Goal: Check status: Check status

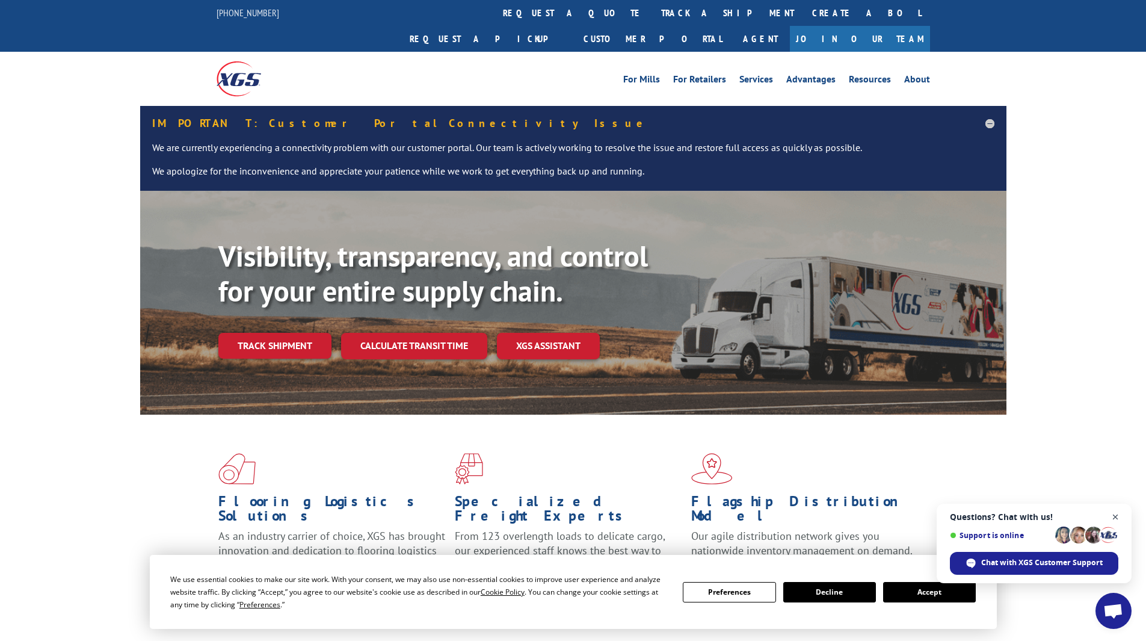
click at [1114, 514] on span "Close chat" at bounding box center [1115, 517] width 15 height 15
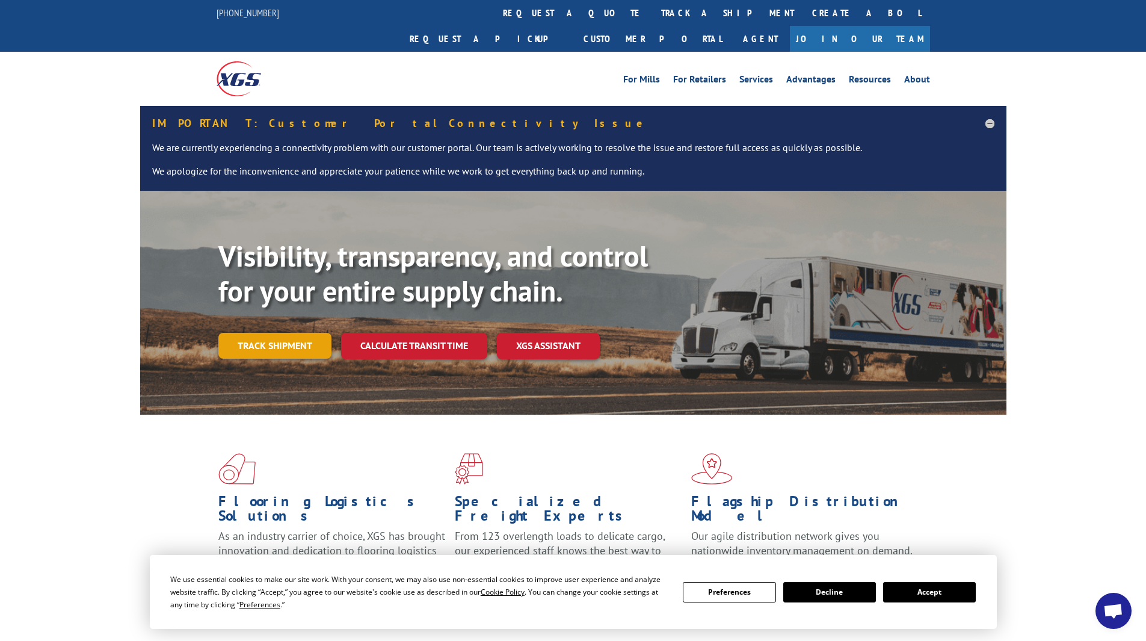
click at [301, 333] on link "Track shipment" at bounding box center [274, 345] width 113 height 25
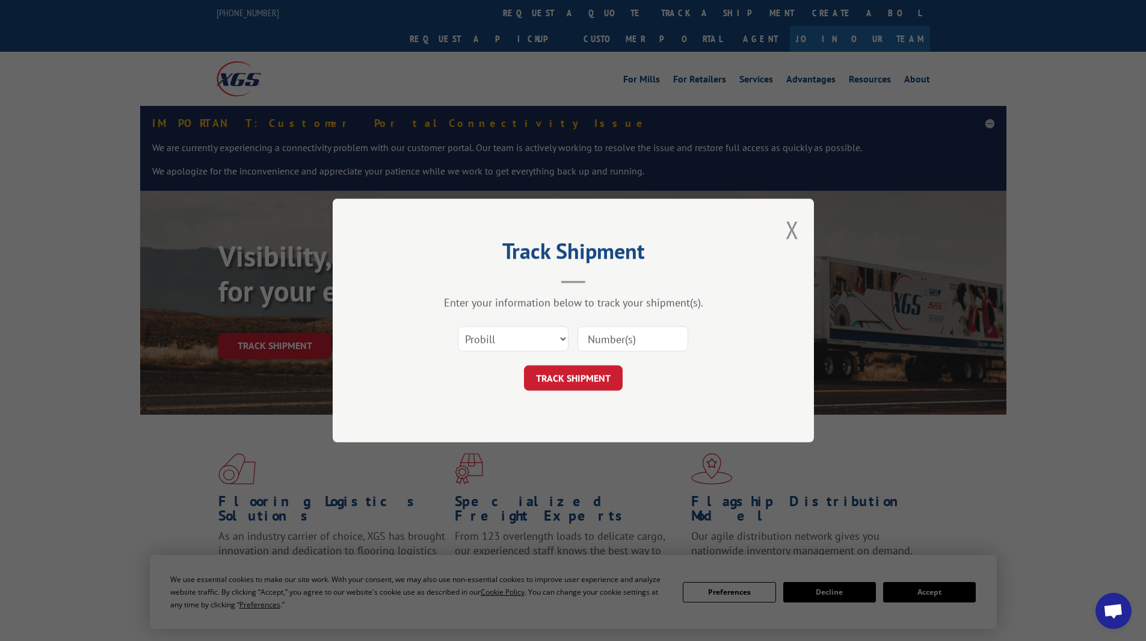
click at [609, 344] on input at bounding box center [633, 338] width 111 height 25
type input "0082822"
click at [572, 380] on button "TRACK SHIPMENT" at bounding box center [573, 377] width 99 height 25
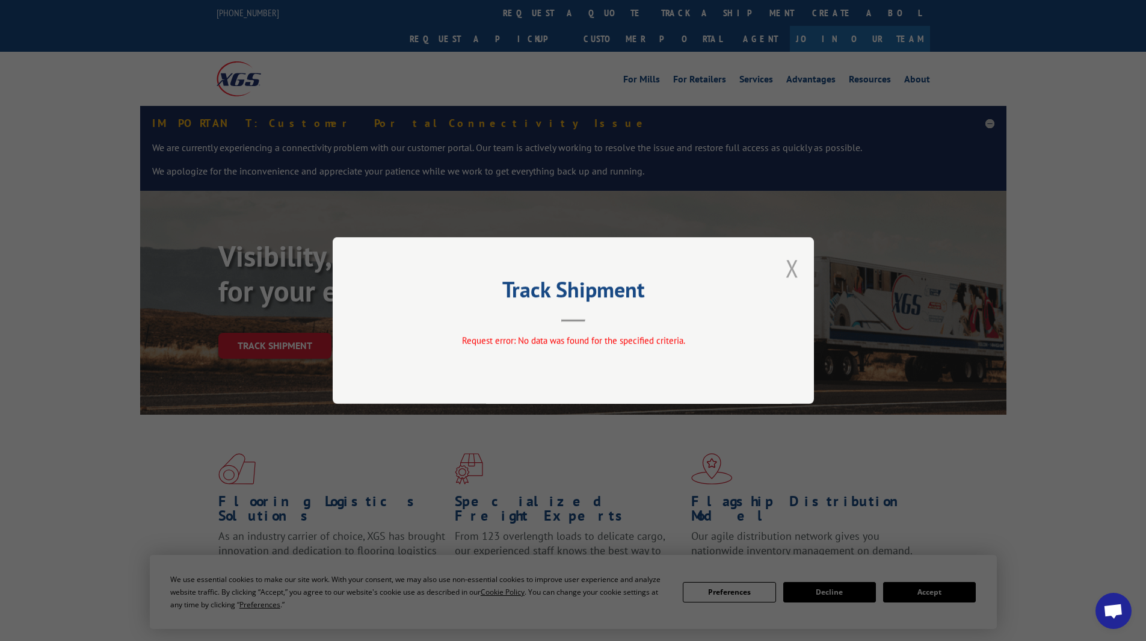
click at [795, 265] on button "Close modal" at bounding box center [792, 268] width 13 height 32
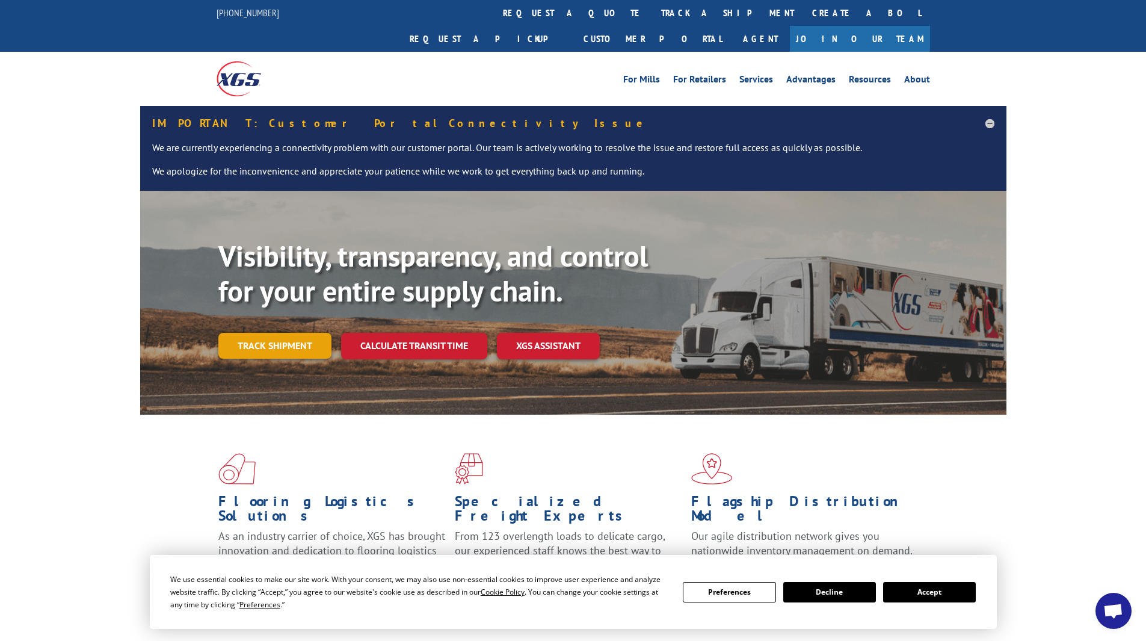
click at [294, 333] on link "Track shipment" at bounding box center [274, 345] width 113 height 25
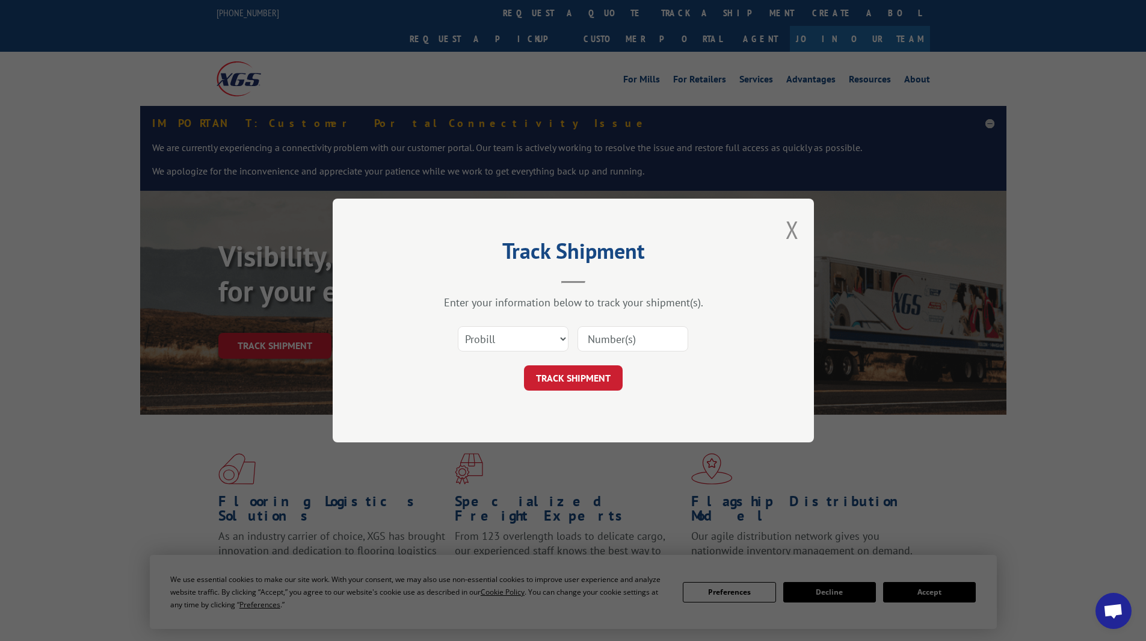
click at [628, 337] on input at bounding box center [633, 338] width 111 height 25
type input "SH0082822"
drag, startPoint x: 648, startPoint y: 339, endPoint x: 567, endPoint y: 344, distance: 80.8
click at [567, 344] on div "Select category... Probill BOL PO SH0082822" at bounding box center [573, 339] width 361 height 40
click at [593, 381] on button "TRACK SHIPMENT" at bounding box center [573, 377] width 99 height 25
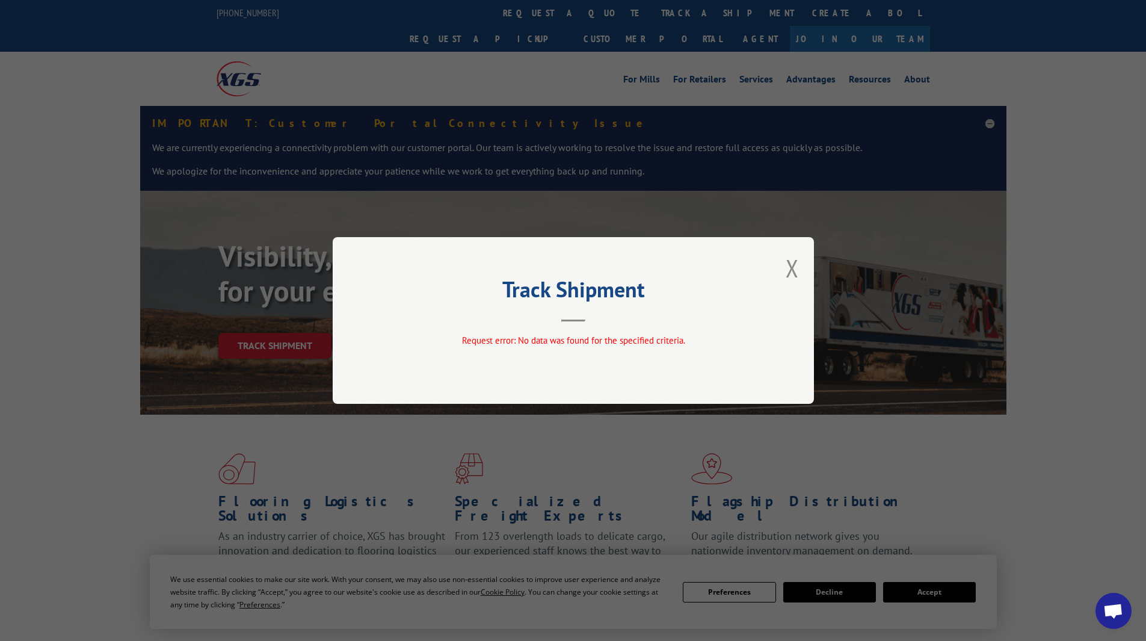
click at [785, 271] on div "Track Shipment Request error: No data was found for the specified criteria." at bounding box center [573, 320] width 481 height 167
click at [788, 271] on button "Close modal" at bounding box center [792, 268] width 13 height 32
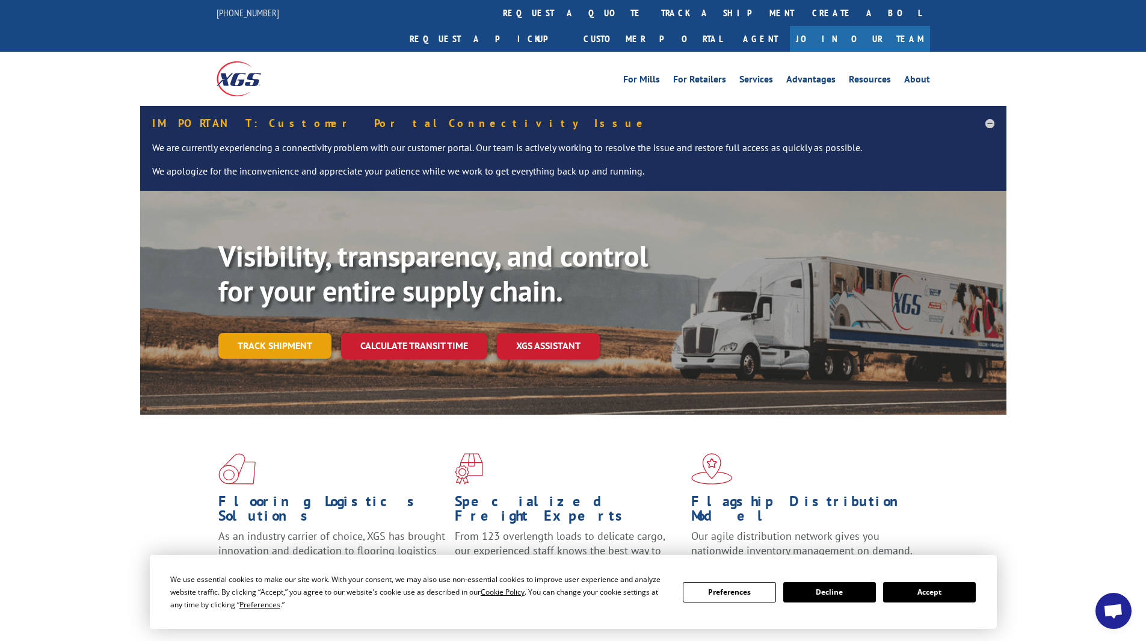
click at [265, 333] on link "Track shipment" at bounding box center [274, 345] width 113 height 25
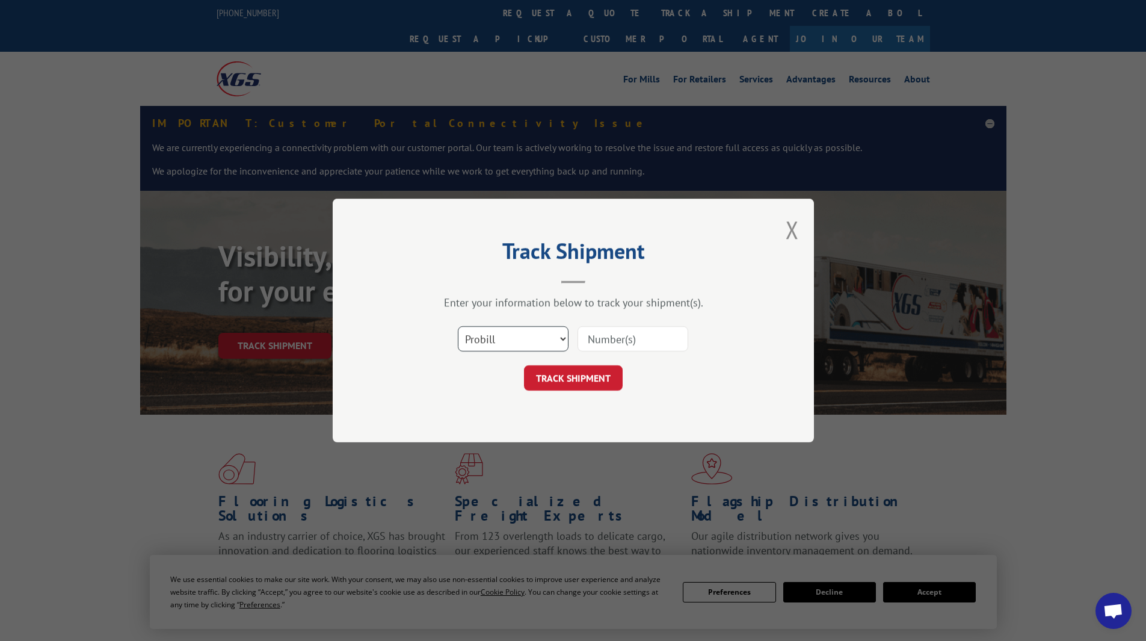
click at [517, 344] on select "Select category... Probill BOL PO" at bounding box center [513, 338] width 111 height 25
select select "bol"
click at [458, 326] on select "Select category... Probill BOL PO" at bounding box center [513, 338] width 111 height 25
click at [646, 333] on input at bounding box center [633, 338] width 111 height 25
paste input "SH0082822"
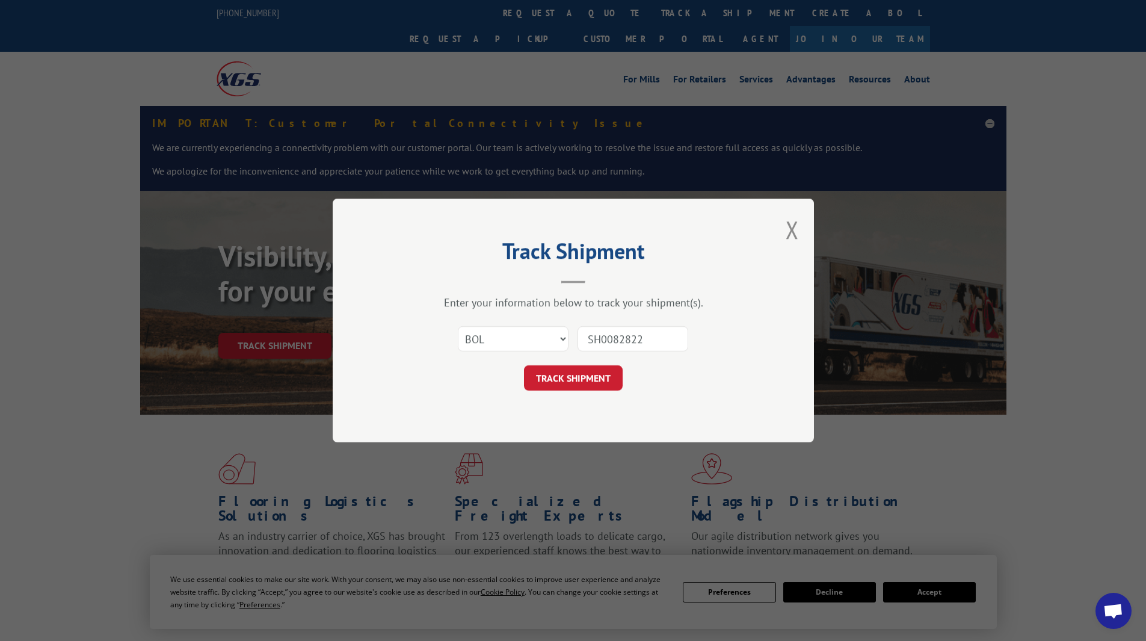
type input "SH0082822"
click at [556, 377] on button "TRACK SHIPMENT" at bounding box center [573, 377] width 99 height 25
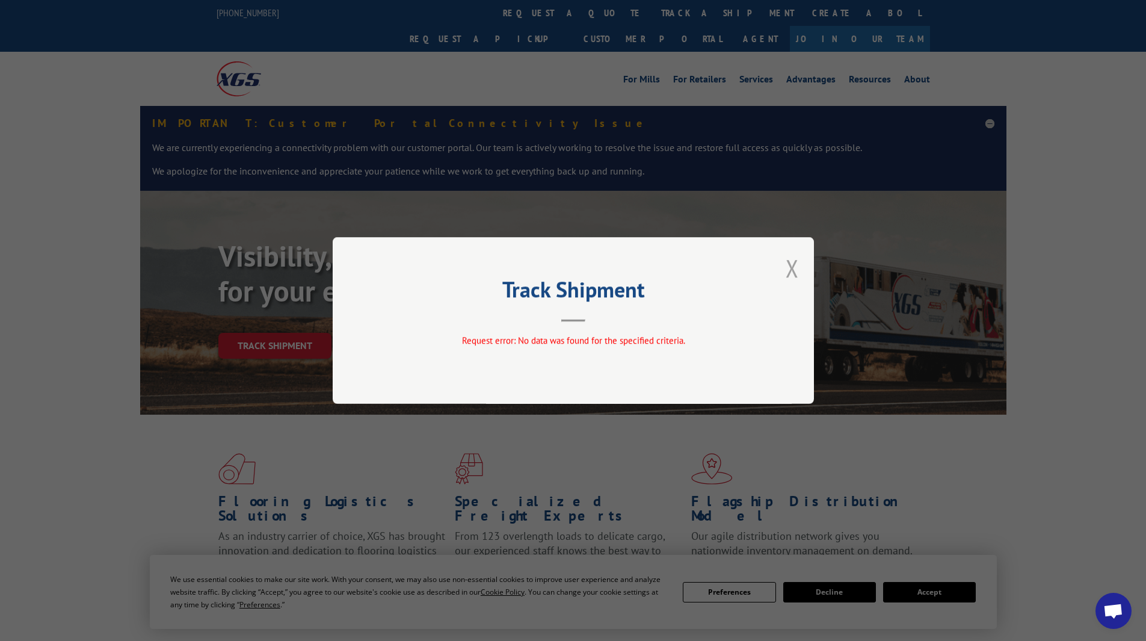
click at [790, 267] on button "Close modal" at bounding box center [792, 268] width 13 height 32
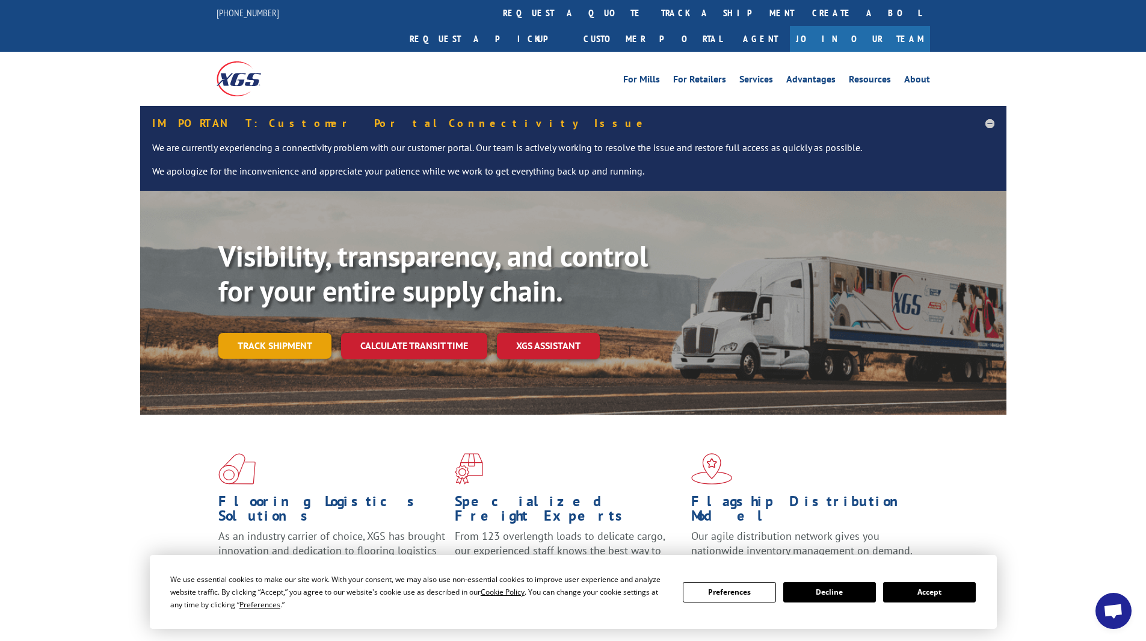
click at [247, 333] on link "Track shipment" at bounding box center [274, 345] width 113 height 25
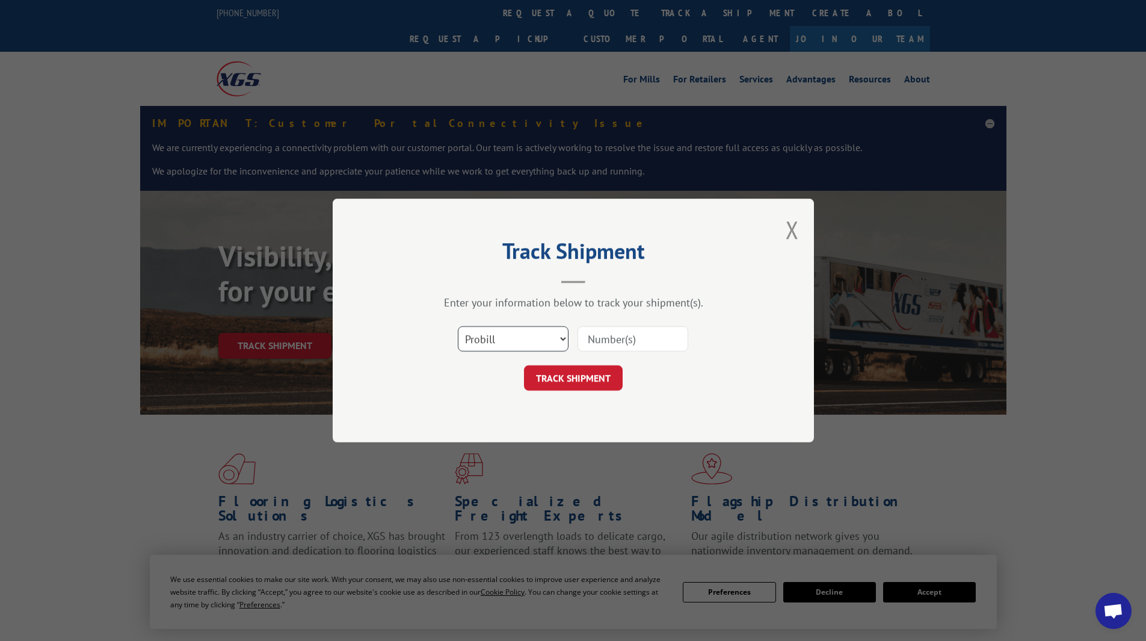
click at [528, 341] on select "Select category... Probill BOL PO" at bounding box center [513, 338] width 111 height 25
select select "po"
click at [458, 326] on select "Select category... Probill BOL PO" at bounding box center [513, 338] width 111 height 25
click at [558, 383] on button "TRACK SHIPMENT" at bounding box center [573, 377] width 99 height 25
click at [610, 342] on input at bounding box center [633, 338] width 111 height 25
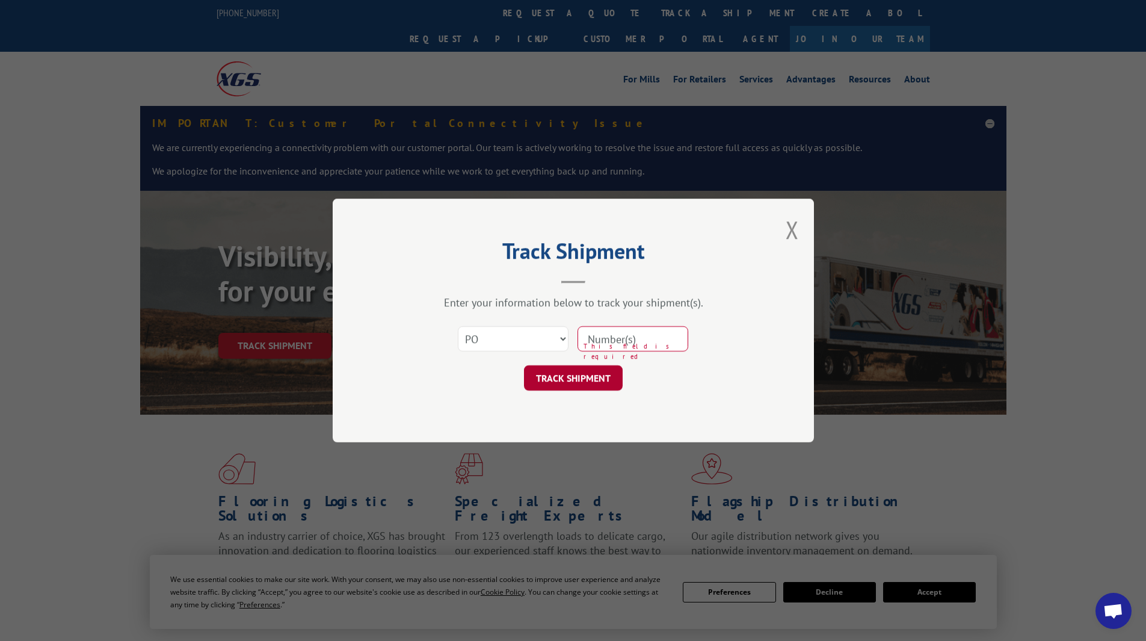
paste input "SH0082822"
type input "SH0082822"
click at [589, 377] on button "TRACK SHIPMENT" at bounding box center [573, 377] width 99 height 25
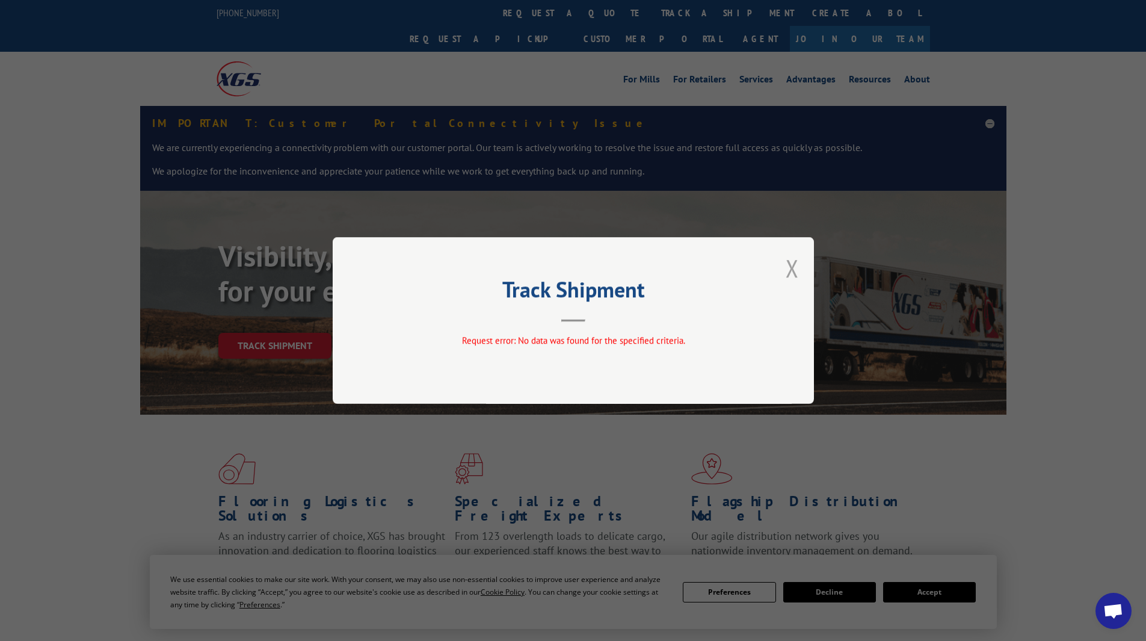
click at [795, 266] on button "Close modal" at bounding box center [792, 268] width 13 height 32
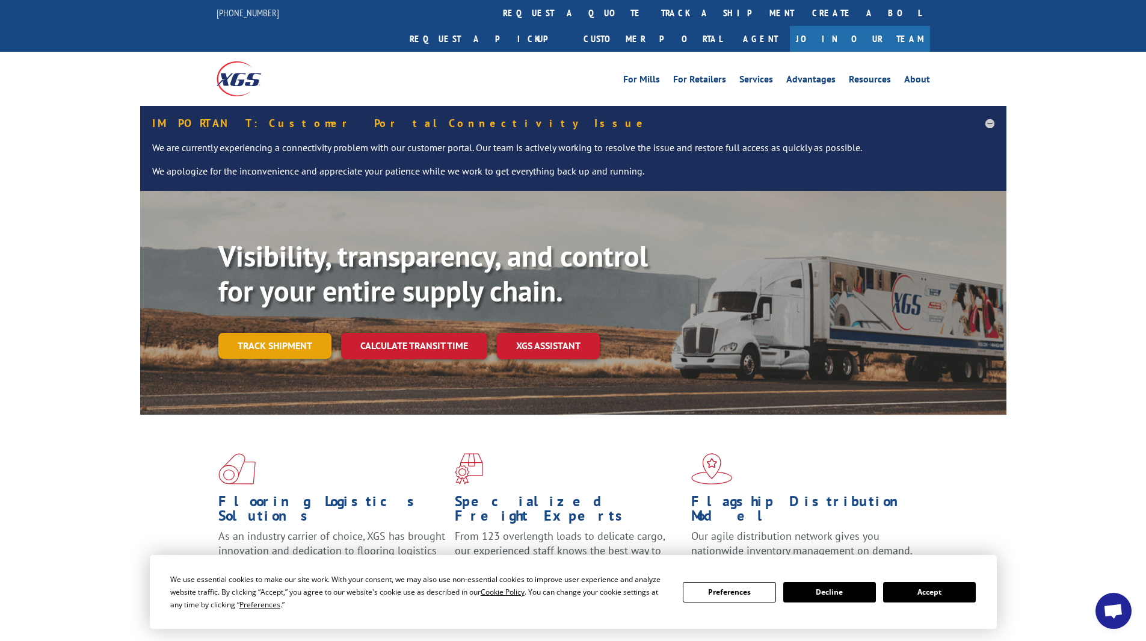
click at [261, 333] on link "Track shipment" at bounding box center [274, 345] width 113 height 25
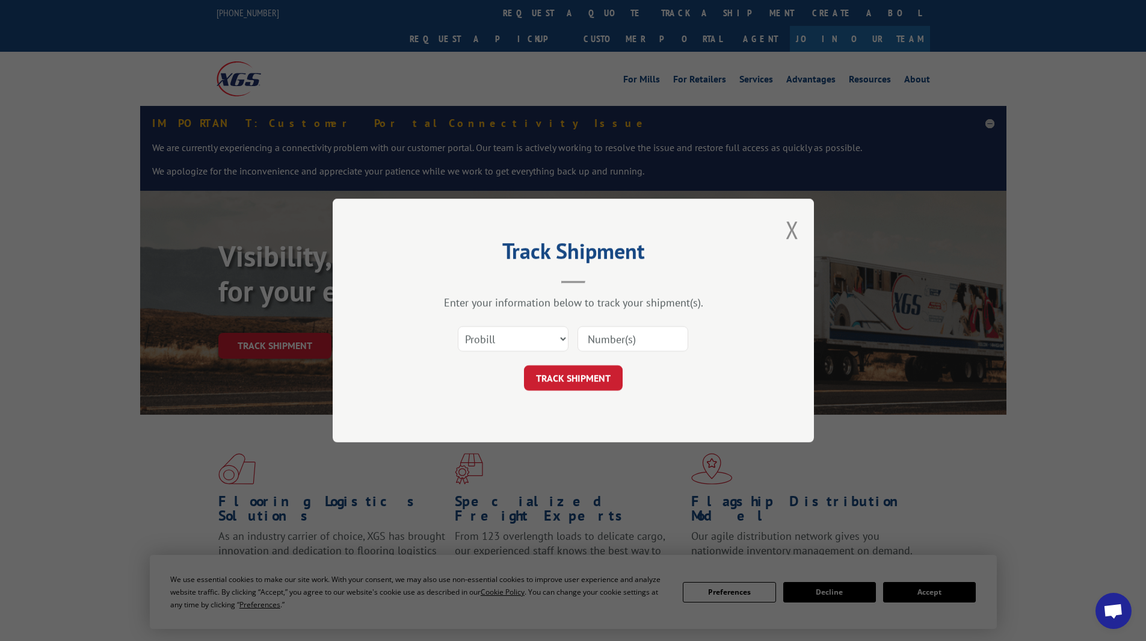
click at [617, 337] on input at bounding box center [633, 338] width 111 height 25
paste input "SO1581161"
type input "SO1581161"
click at [582, 375] on button "TRACK SHIPMENT" at bounding box center [573, 377] width 99 height 25
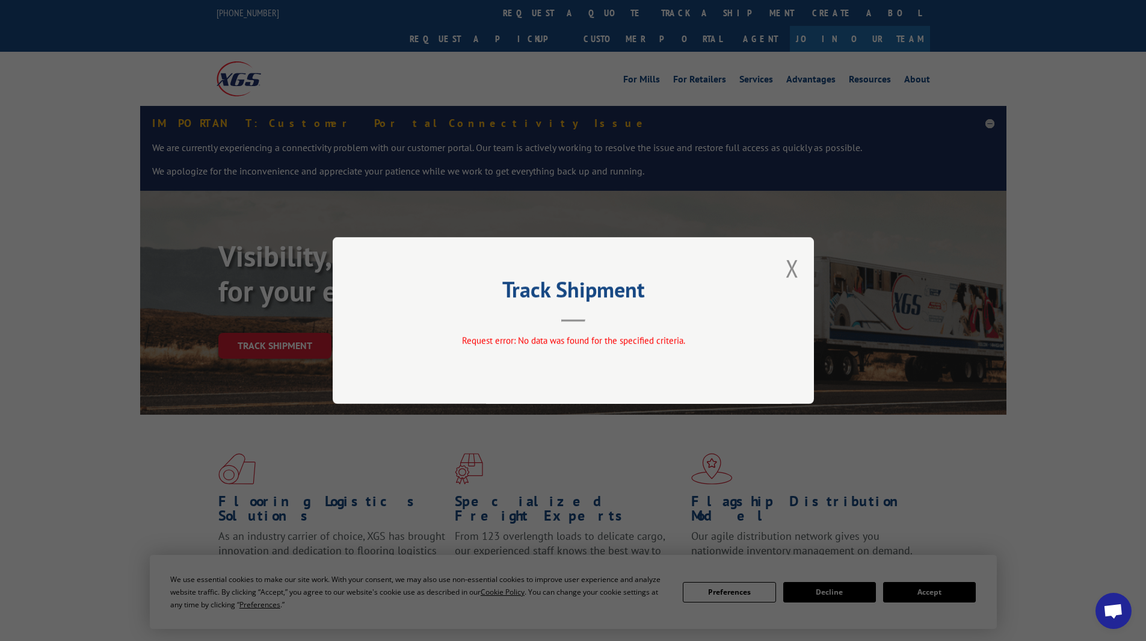
drag, startPoint x: 794, startPoint y: 272, endPoint x: 783, endPoint y: 275, distance: 11.2
click at [793, 272] on button "Close modal" at bounding box center [792, 268] width 13 height 32
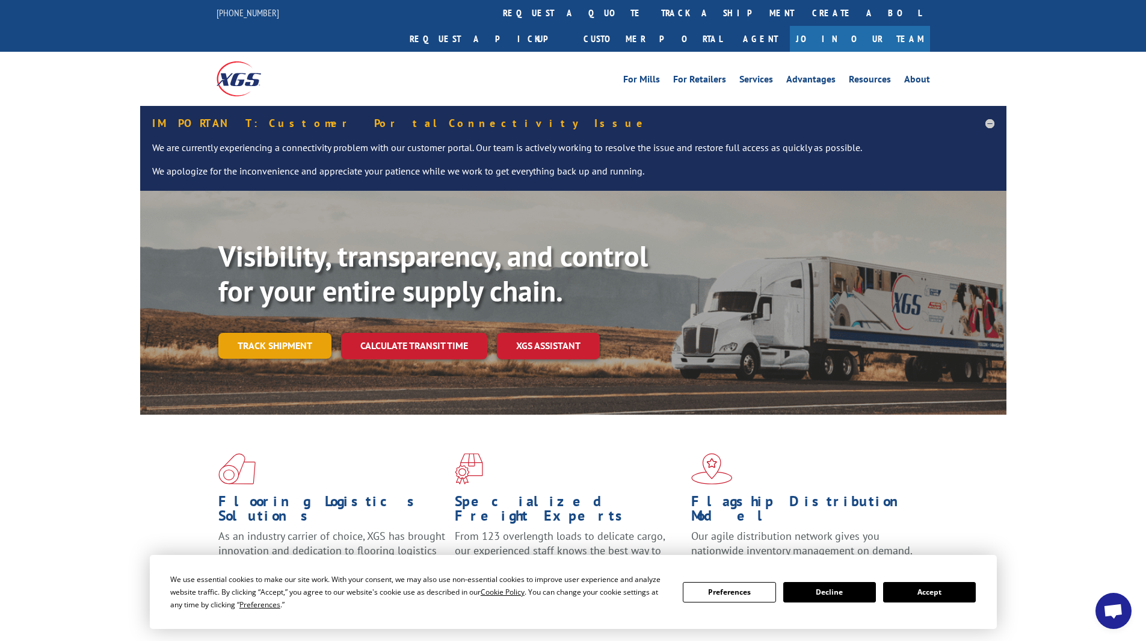
click at [303, 333] on link "Track shipment" at bounding box center [274, 345] width 113 height 25
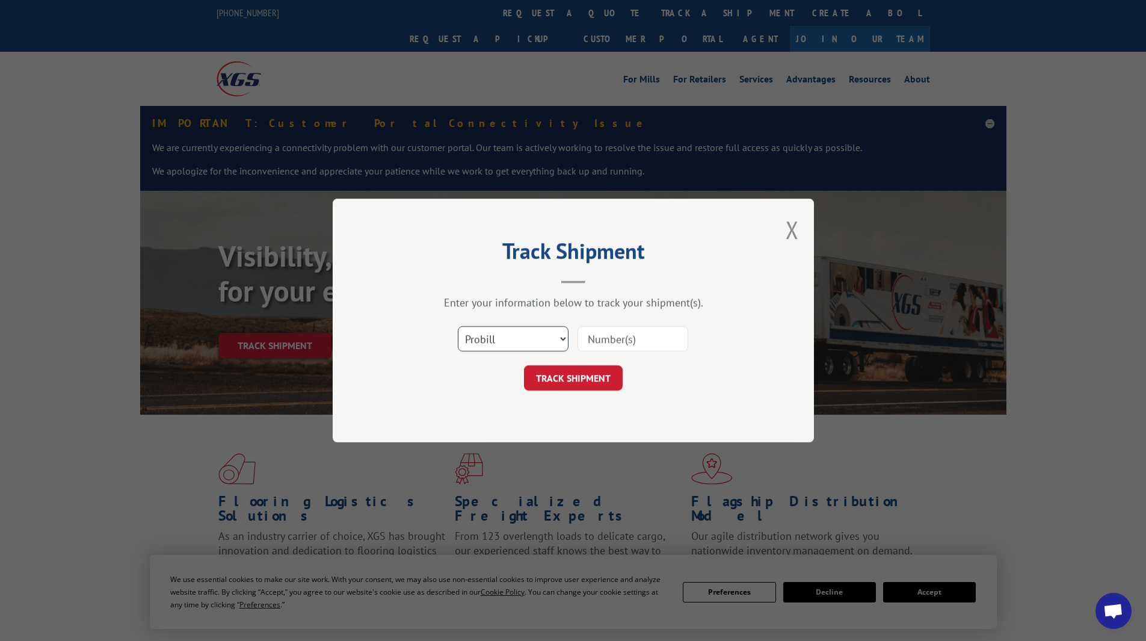
drag, startPoint x: 527, startPoint y: 339, endPoint x: 527, endPoint y: 346, distance: 7.2
click at [527, 339] on select "Select category... Probill BOL PO" at bounding box center [513, 338] width 111 height 25
select select "po"
click at [458, 326] on select "Select category... Probill BOL PO" at bounding box center [513, 338] width 111 height 25
click at [619, 338] on input at bounding box center [633, 338] width 111 height 25
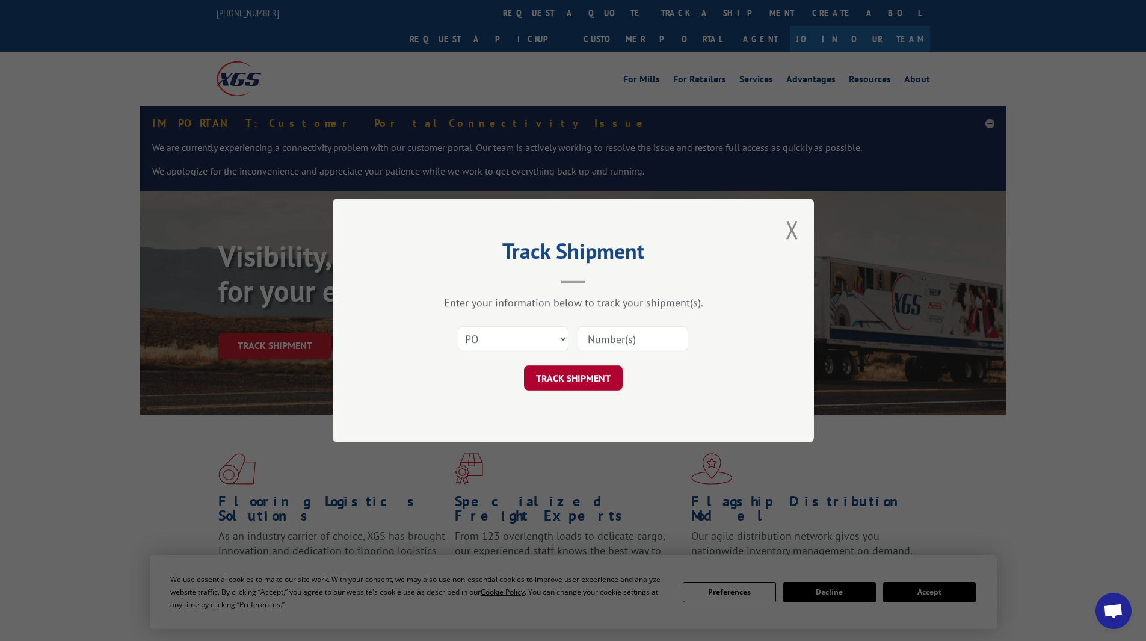
paste input "SO1581161"
type input "SO1581161"
click at [591, 372] on button "TRACK SHIPMENT" at bounding box center [573, 377] width 99 height 25
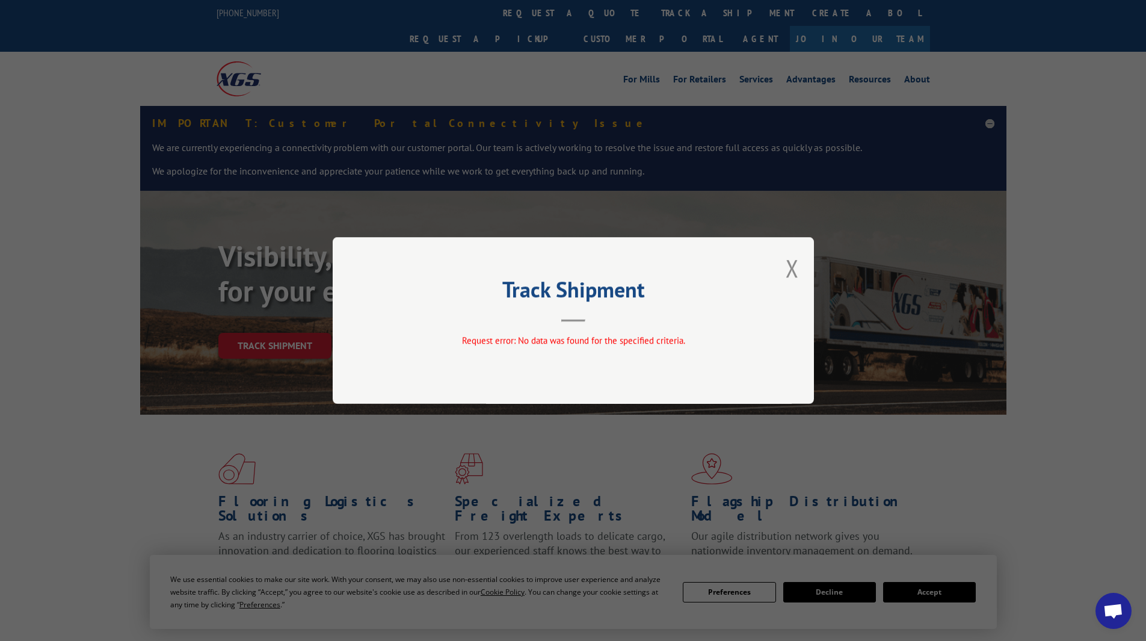
click at [788, 271] on button "Close modal" at bounding box center [792, 268] width 13 height 32
